Goal: Find specific page/section: Find specific page/section

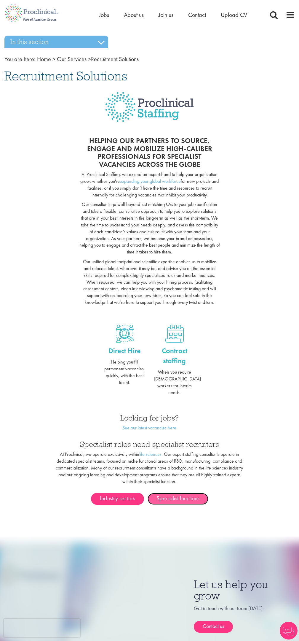
click at [177, 493] on link "Specialist functions" at bounding box center [178, 499] width 61 height 12
